Goal: Transaction & Acquisition: Download file/media

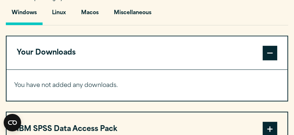
scroll to position [510, 0]
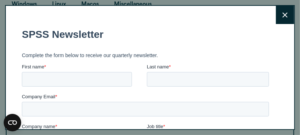
click at [282, 14] on icon at bounding box center [284, 14] width 5 height 5
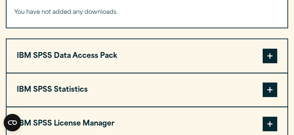
scroll to position [583, 0]
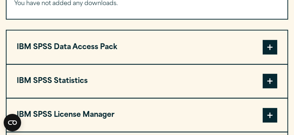
click at [271, 83] on span at bounding box center [270, 81] width 15 height 15
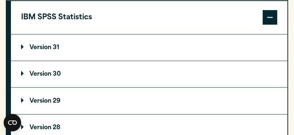
scroll to position [656, 0]
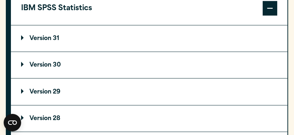
click at [52, 63] on p "Version 30" at bounding box center [41, 65] width 40 height 6
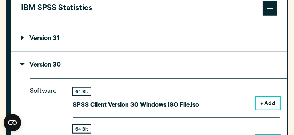
scroll to position [692, 0]
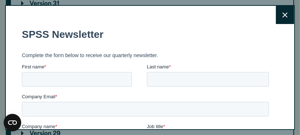
click at [282, 16] on icon at bounding box center [284, 14] width 5 height 5
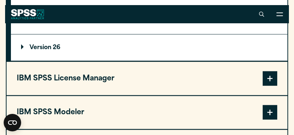
scroll to position [838, 0]
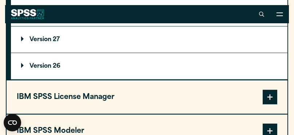
click at [270, 98] on span at bounding box center [270, 97] width 15 height 15
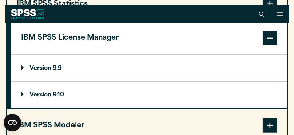
scroll to position [656, 0]
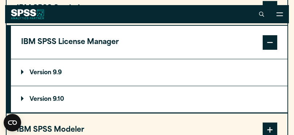
click at [271, 44] on span at bounding box center [270, 42] width 15 height 15
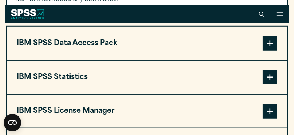
scroll to position [583, 0]
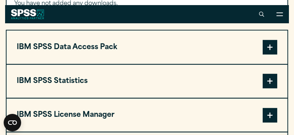
click at [210, 47] on button "IBM SPSS Data Access Pack" at bounding box center [147, 47] width 281 height 33
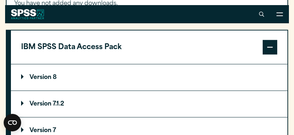
click at [266, 46] on span at bounding box center [270, 47] width 15 height 15
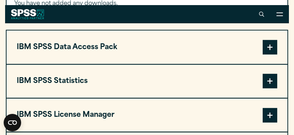
click at [268, 81] on span at bounding box center [270, 81] width 15 height 15
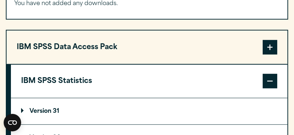
scroll to position [619, 0]
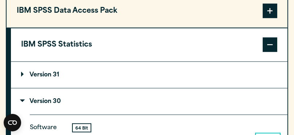
click at [46, 99] on p "Version 30" at bounding box center [41, 102] width 40 height 6
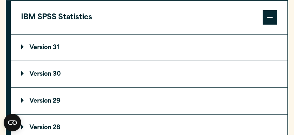
scroll to position [656, 0]
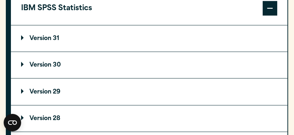
click at [58, 65] on p "Version 30" at bounding box center [41, 65] width 40 height 6
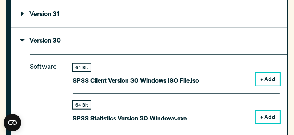
scroll to position [692, 0]
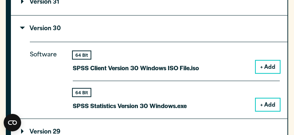
click at [271, 69] on button "+ Add" at bounding box center [268, 67] width 24 height 12
click at [267, 105] on button "+ Add" at bounding box center [268, 105] width 24 height 12
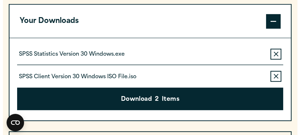
scroll to position [547, 0]
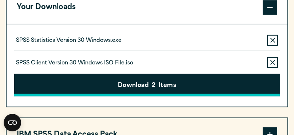
click at [150, 85] on button "Download 2 Items" at bounding box center [147, 85] width 266 height 23
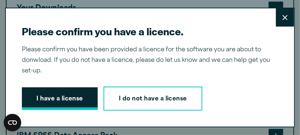
click at [70, 97] on button "I have a license" at bounding box center [60, 98] width 76 height 23
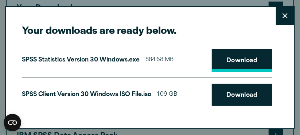
click at [238, 59] on link "Download" at bounding box center [242, 60] width 60 height 23
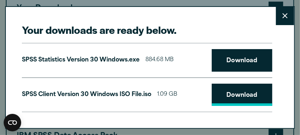
click at [242, 97] on link "Download" at bounding box center [242, 95] width 60 height 23
click at [235, 23] on h2 "Your downloads are ready below." at bounding box center [147, 30] width 250 height 14
